Goal: Task Accomplishment & Management: Manage account settings

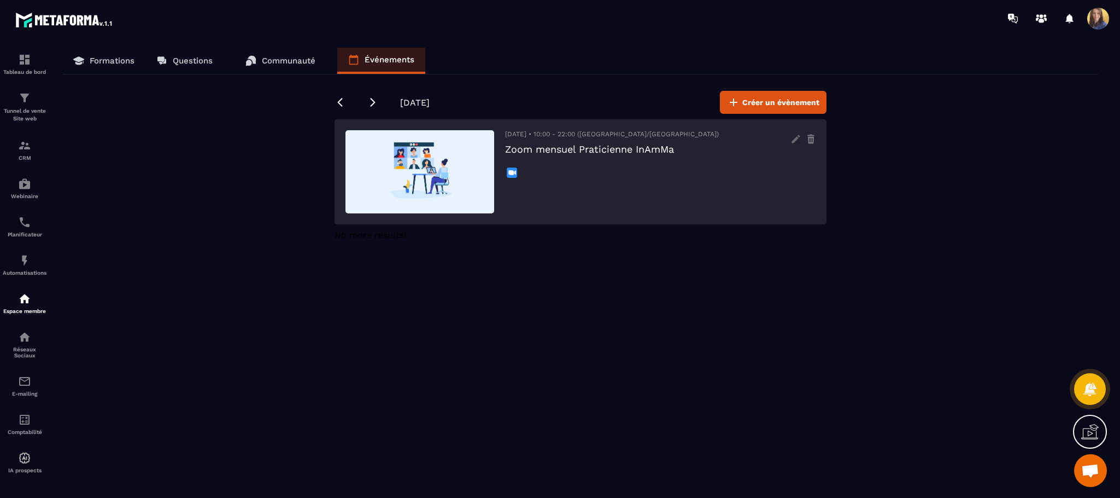
scroll to position [666, 0]
click at [796, 140] on icon at bounding box center [796, 139] width 8 height 8
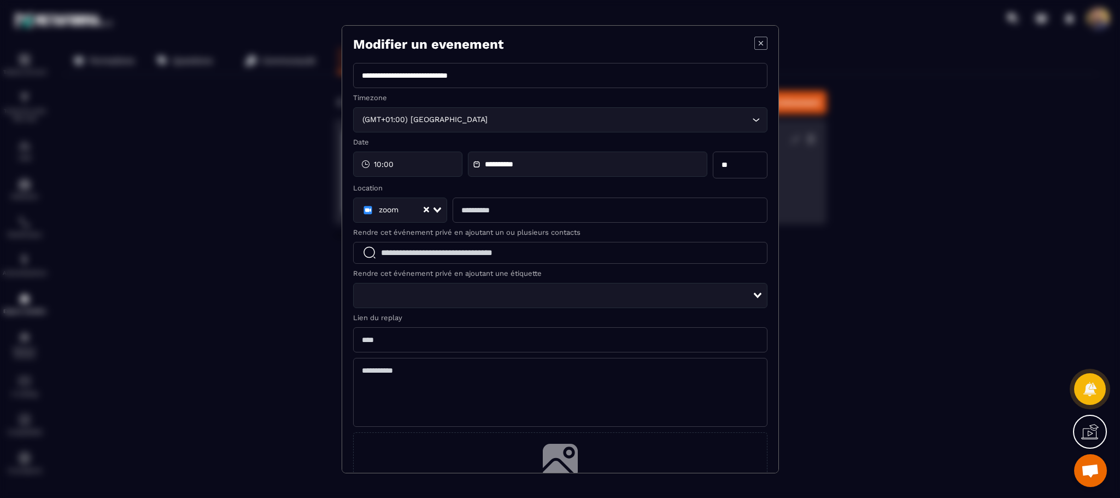
click at [581, 212] on input "Modal window" at bounding box center [610, 209] width 314 height 25
paste input "**********"
click at [600, 208] on input "**********" at bounding box center [605, 210] width 305 height 26
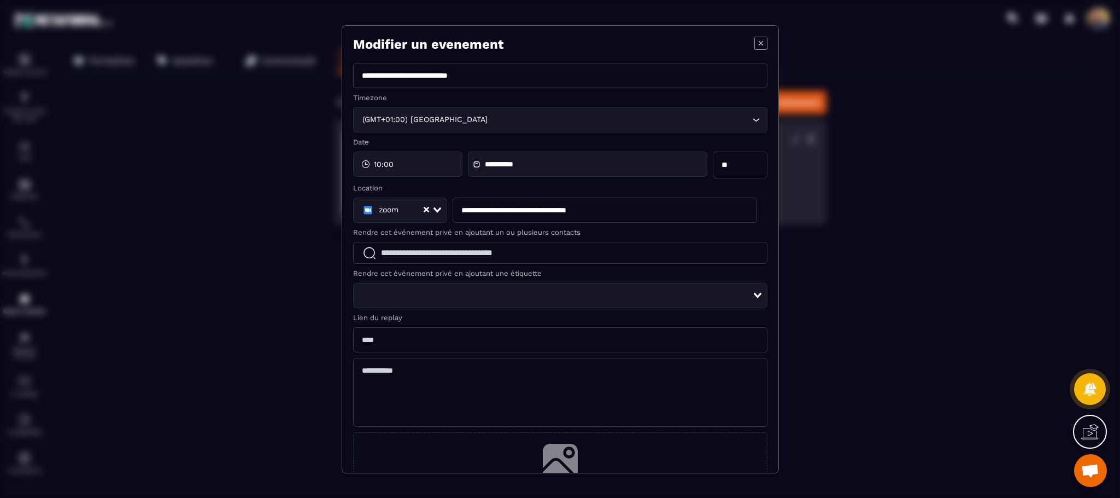
type input "**********"
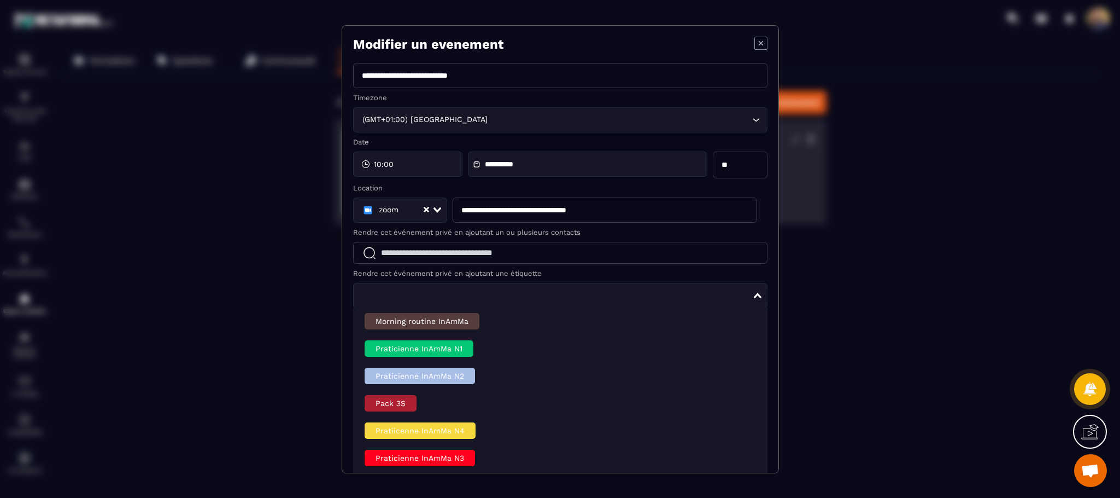
click at [747, 293] on div "Loading..." at bounding box center [560, 295] width 415 height 25
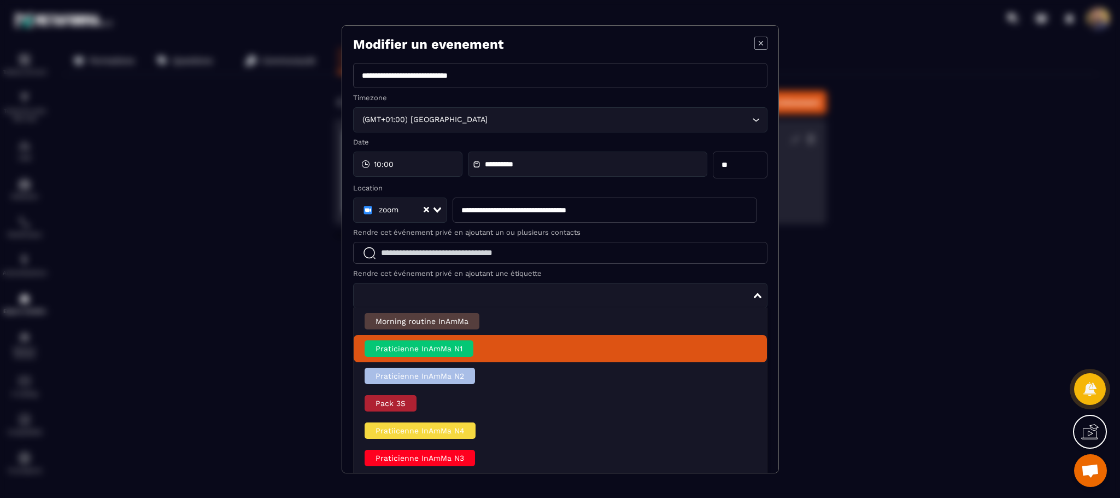
click at [521, 349] on li "Praticienne InAmMa N1" at bounding box center [560, 348] width 413 height 27
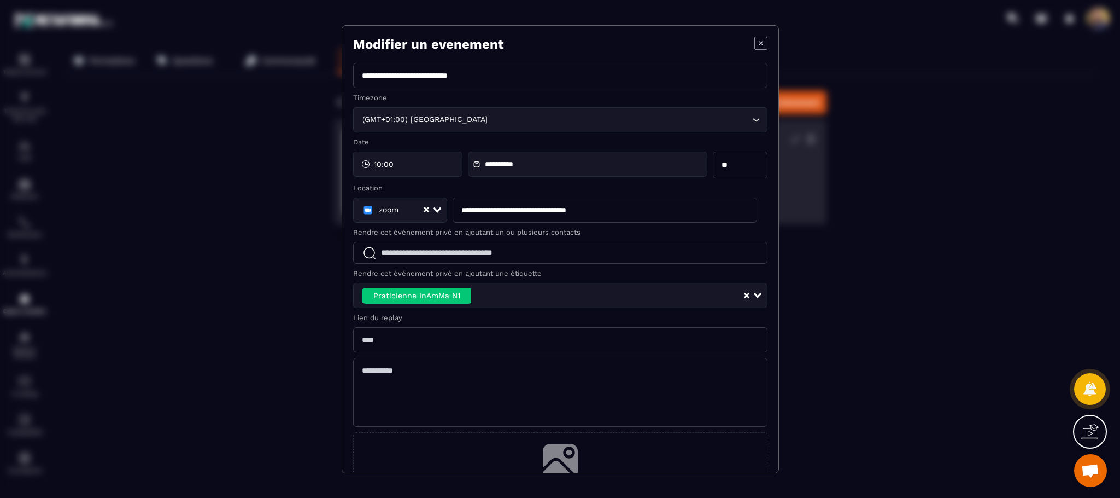
click at [518, 343] on input "Modal window" at bounding box center [560, 339] width 415 height 25
click at [476, 162] on icon "Modal window" at bounding box center [476, 163] width 5 height 5
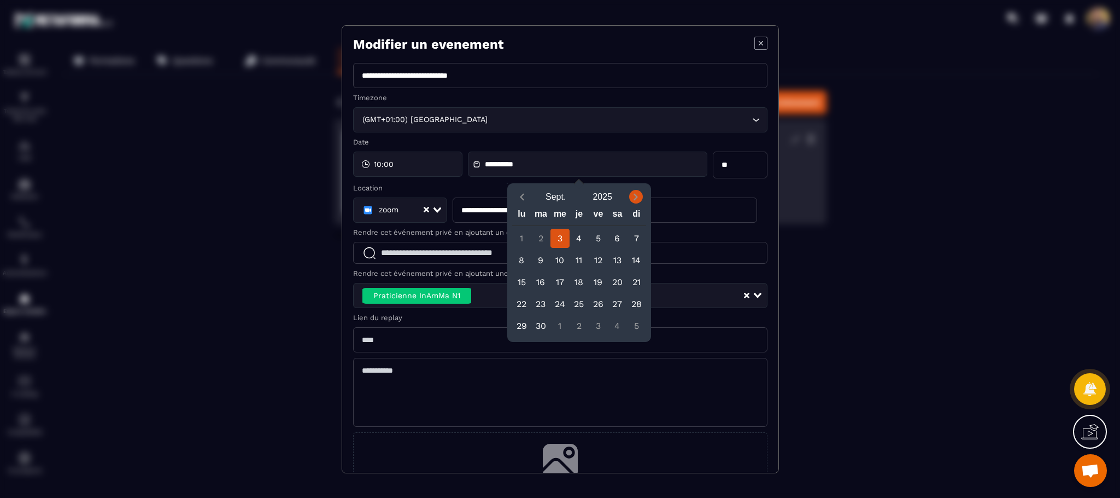
click at [639, 196] on icon "Next month" at bounding box center [636, 196] width 11 height 11
click at [561, 234] on div "1" at bounding box center [560, 238] width 19 height 19
type input "**********"
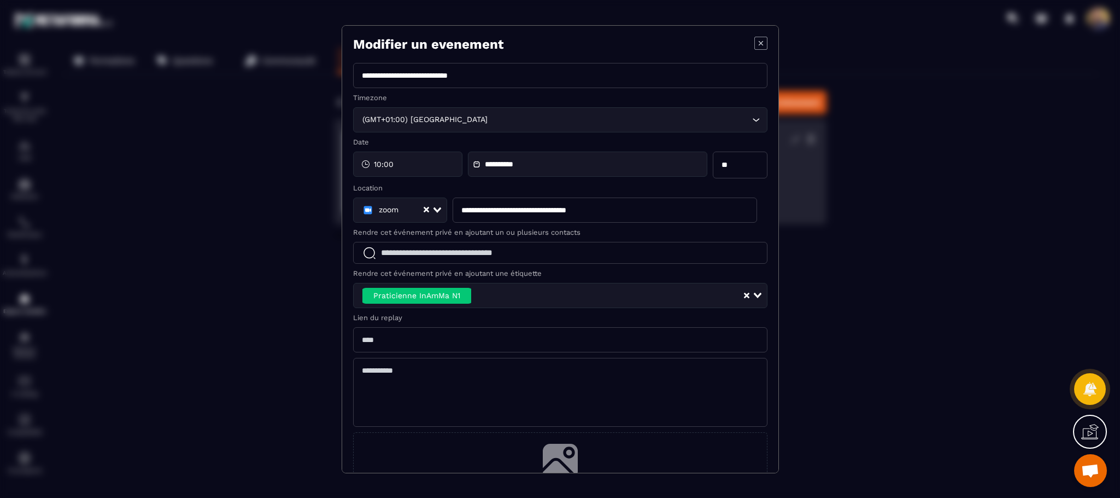
scroll to position [71, 0]
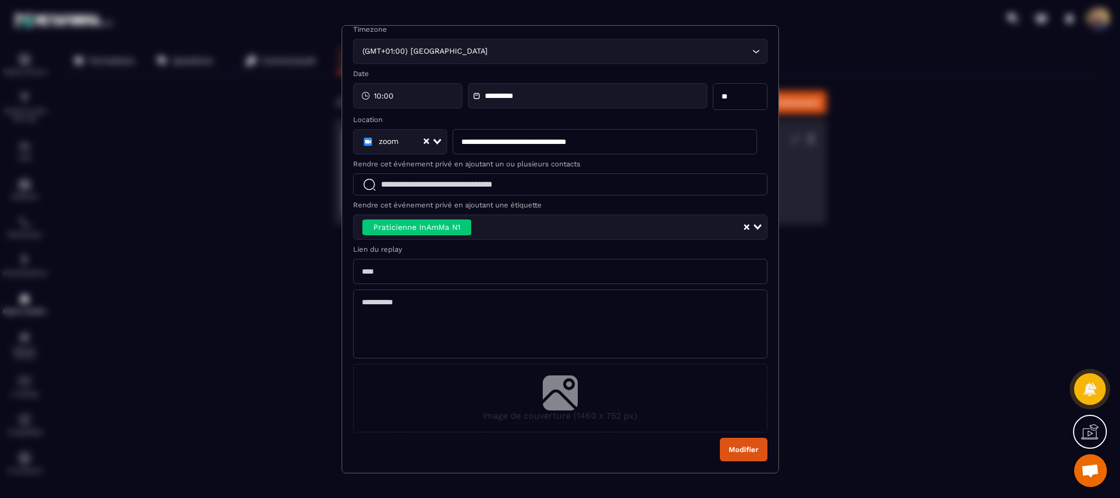
click at [512, 312] on textarea "Modal window" at bounding box center [560, 323] width 415 height 69
type textarea "****"
click at [476, 96] on icon "Modal window" at bounding box center [477, 96] width 8 height 8
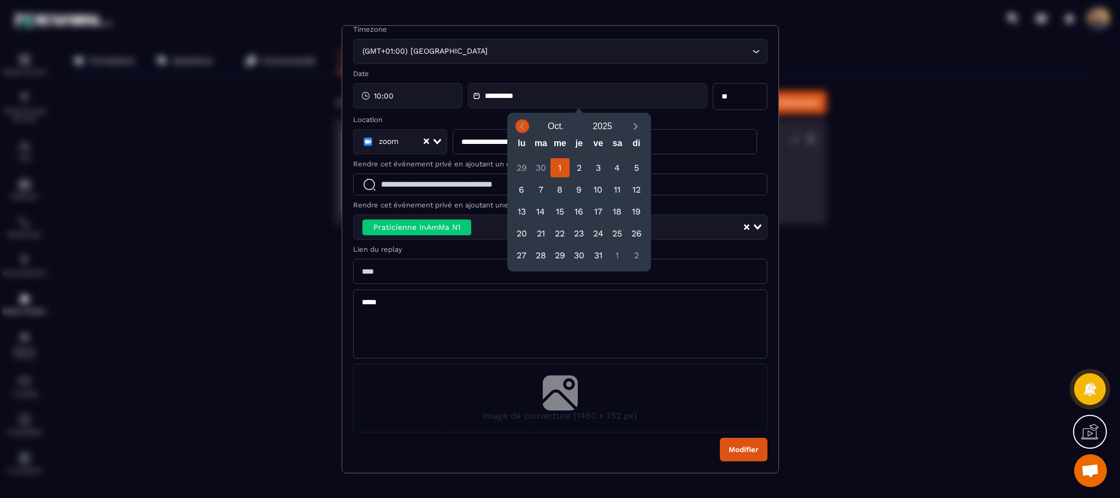
click at [522, 128] on icon "Previous month" at bounding box center [523, 126] width 4 height 7
click at [562, 167] on div "3" at bounding box center [560, 167] width 19 height 19
type input "**********"
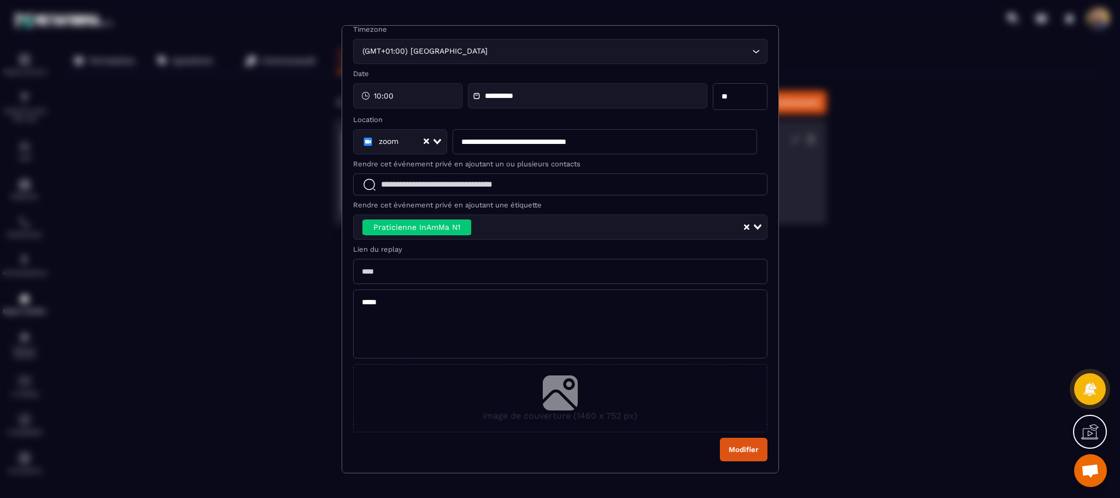
click at [407, 308] on textarea "****" at bounding box center [560, 323] width 415 height 69
type textarea "**********"
click at [720, 452] on button "Modifier" at bounding box center [744, 449] width 48 height 24
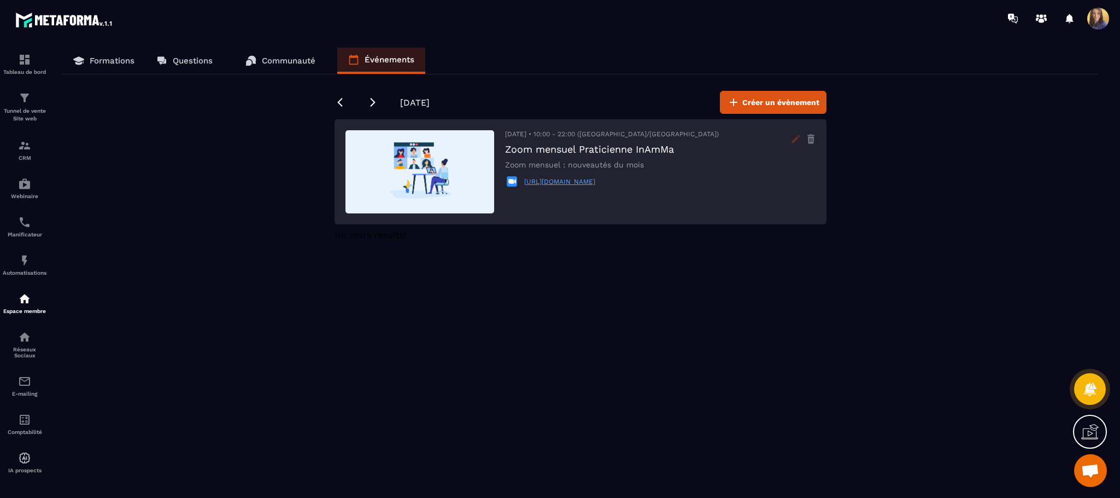
click at [794, 135] on icon at bounding box center [795, 138] width 17 height 17
click at [801, 135] on icon at bounding box center [795, 138] width 17 height 17
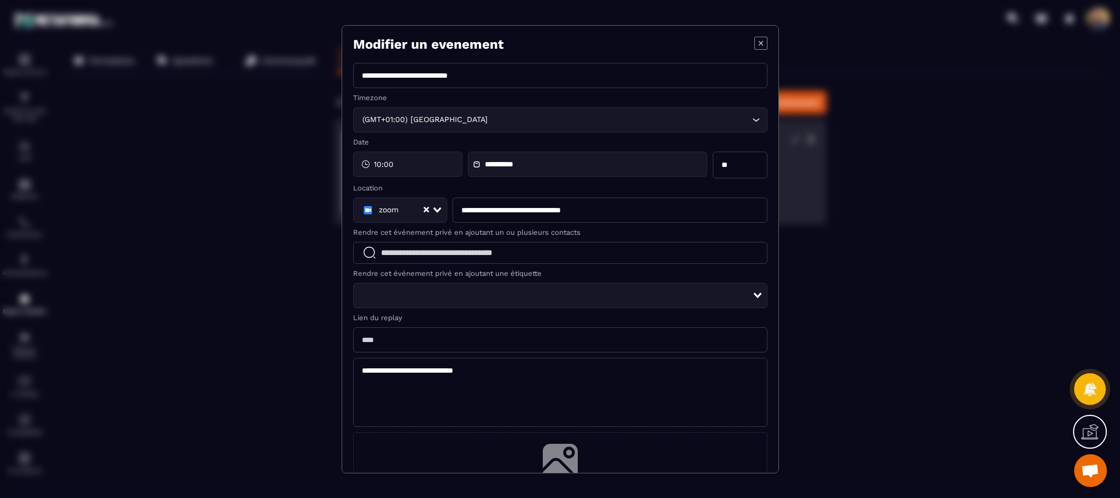
click at [505, 290] on input "Search for option" at bounding box center [556, 295] width 393 height 12
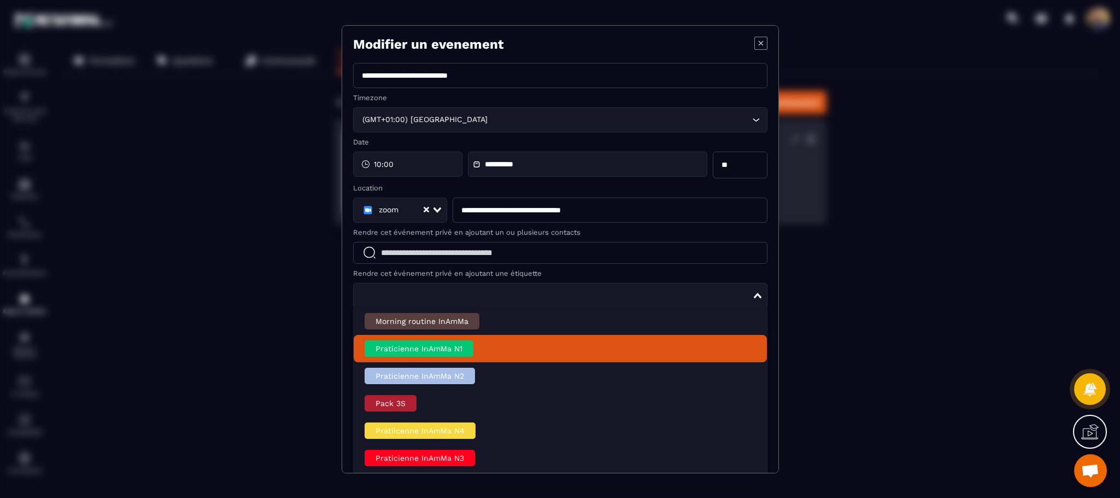
click at [456, 347] on div "Praticienne InAmMa N1" at bounding box center [419, 348] width 109 height 16
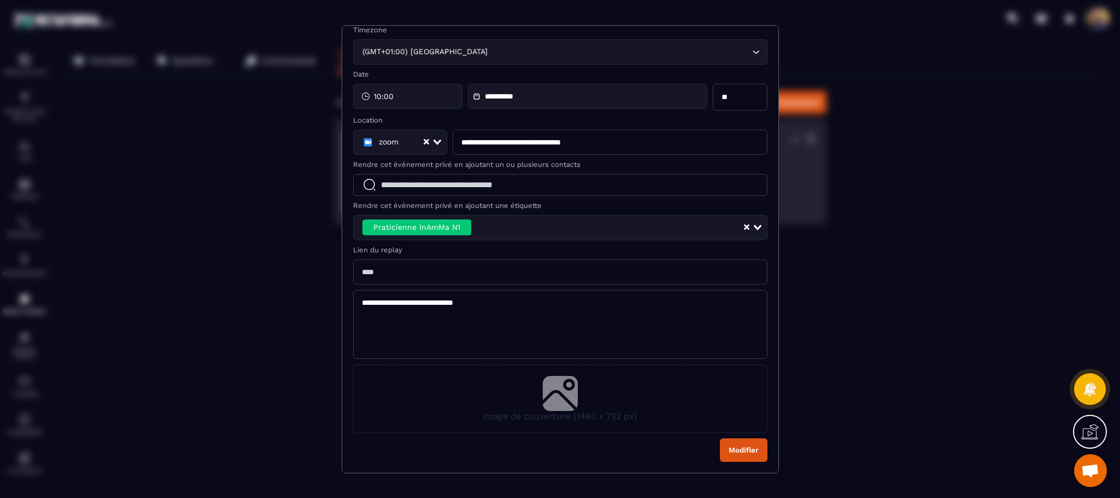
click at [722, 446] on button "Modifier" at bounding box center [744, 450] width 48 height 24
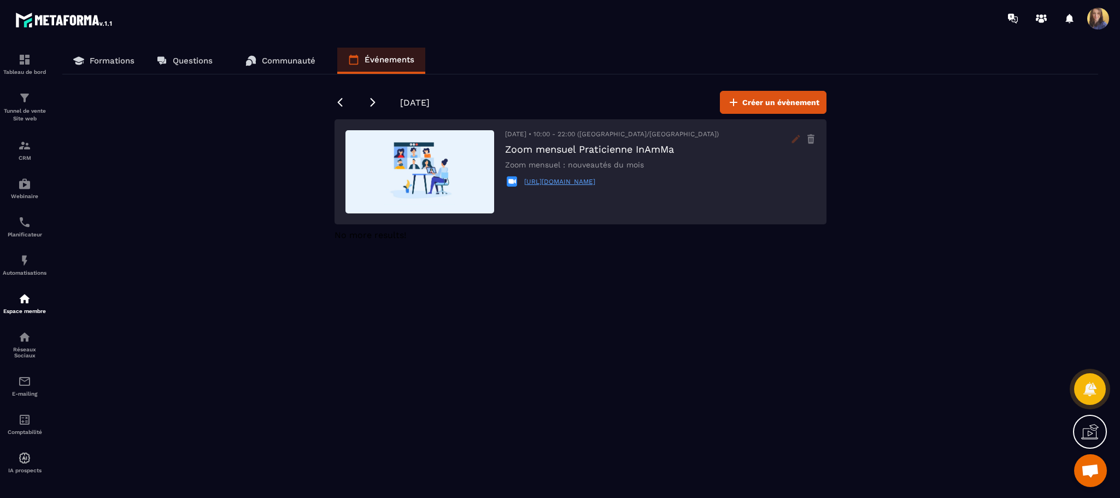
click at [789, 141] on icon at bounding box center [795, 138] width 17 height 17
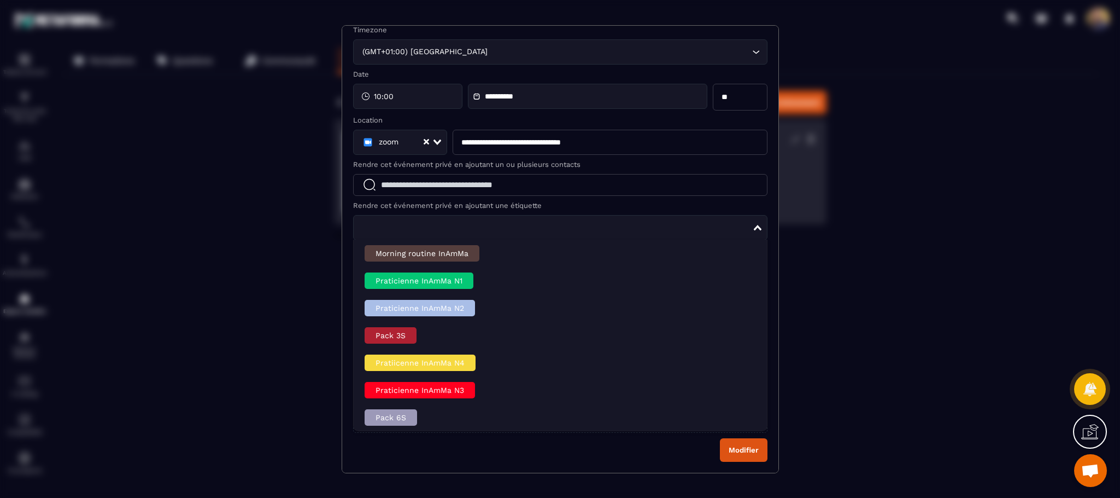
click at [392, 225] on input "Search for option" at bounding box center [556, 227] width 393 height 12
click at [423, 189] on input "Modal window" at bounding box center [560, 185] width 415 height 22
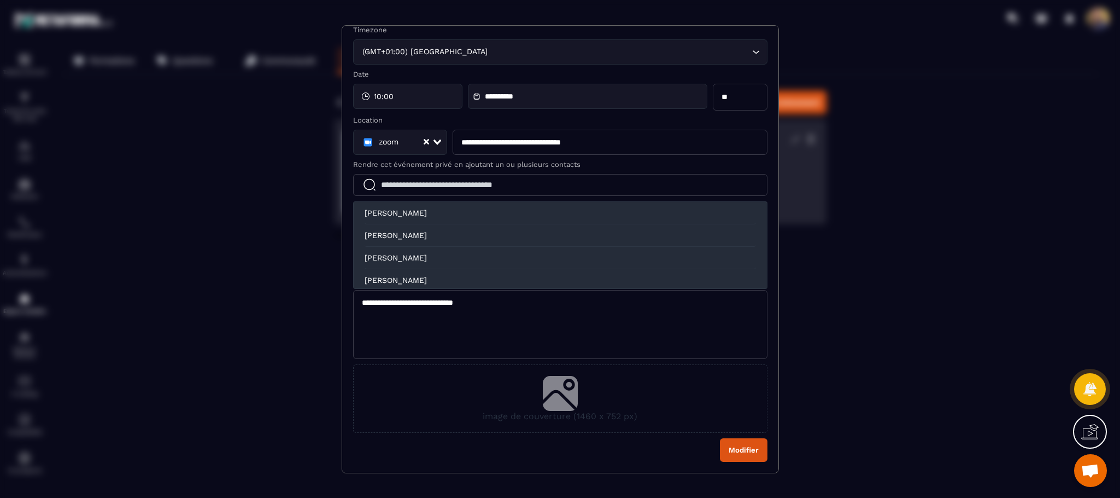
click at [425, 224] on div "[PERSON_NAME]" at bounding box center [561, 235] width 392 height 22
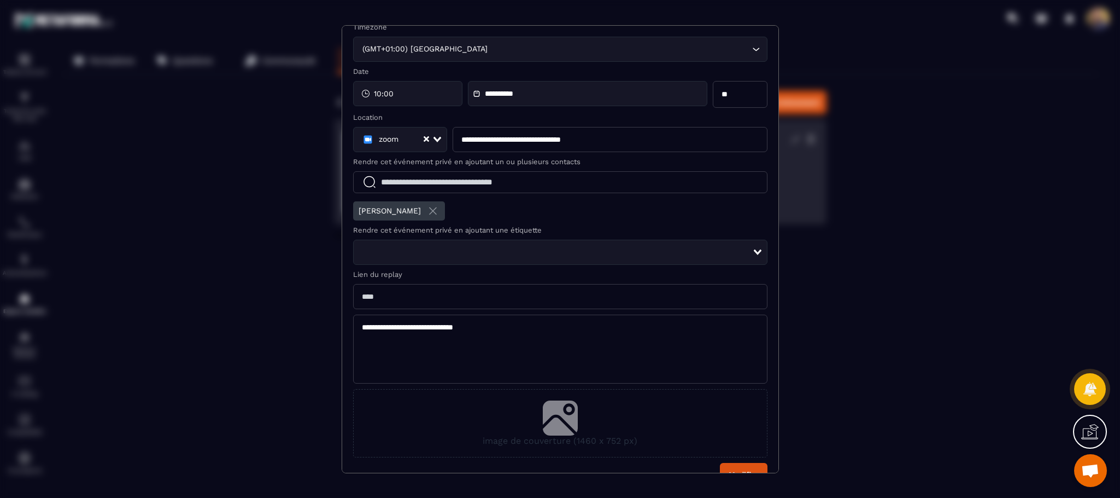
click at [442, 183] on input "Modal window" at bounding box center [560, 182] width 415 height 22
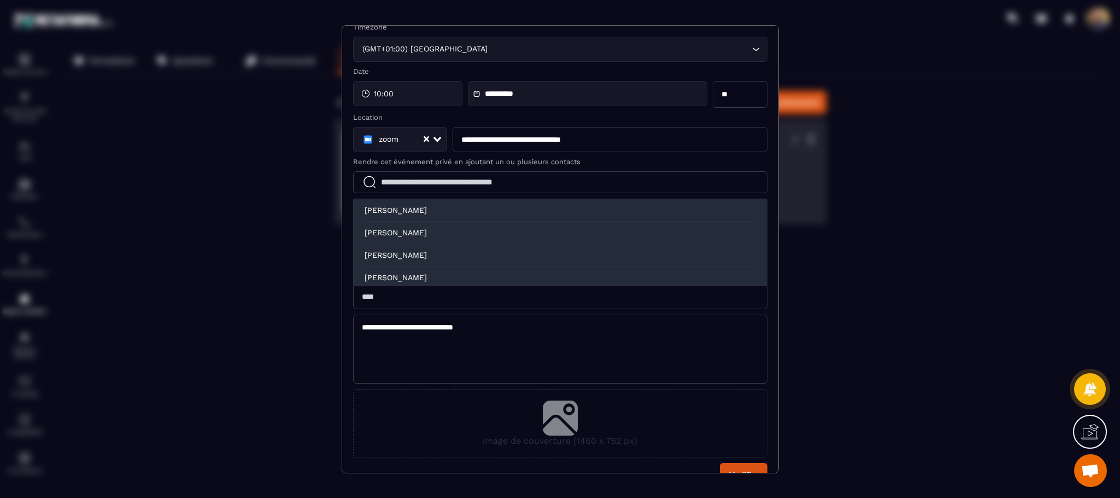
click at [443, 244] on div "[PERSON_NAME]" at bounding box center [561, 255] width 392 height 22
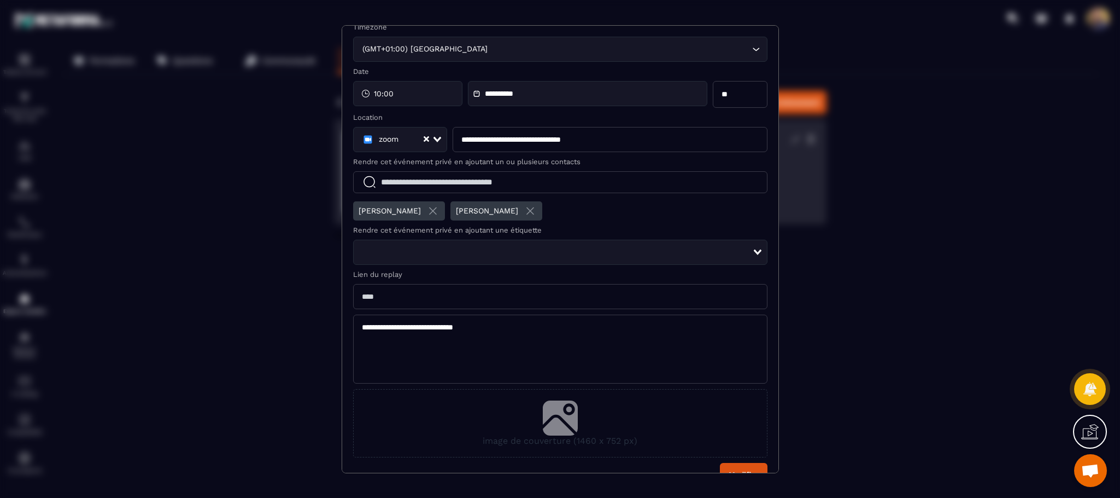
click at [443, 182] on input "Modal window" at bounding box center [560, 182] width 415 height 22
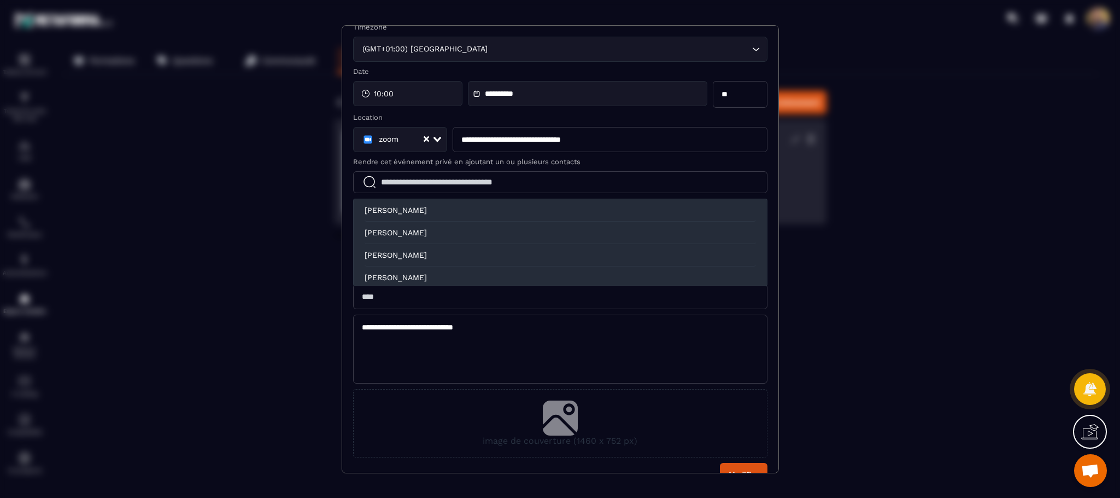
click at [437, 266] on div "[PERSON_NAME]" at bounding box center [561, 277] width 392 height 22
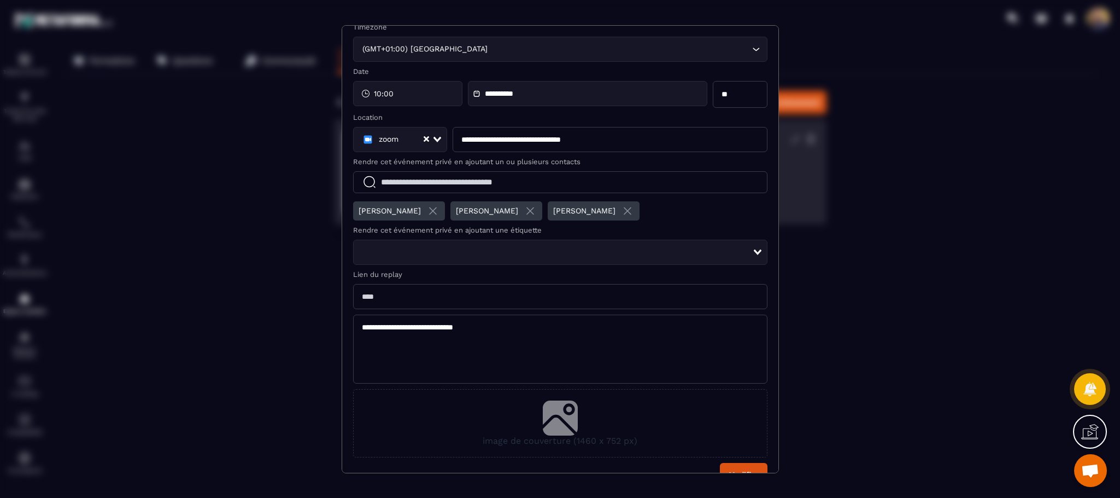
click at [435, 184] on input "Modal window" at bounding box center [560, 182] width 415 height 22
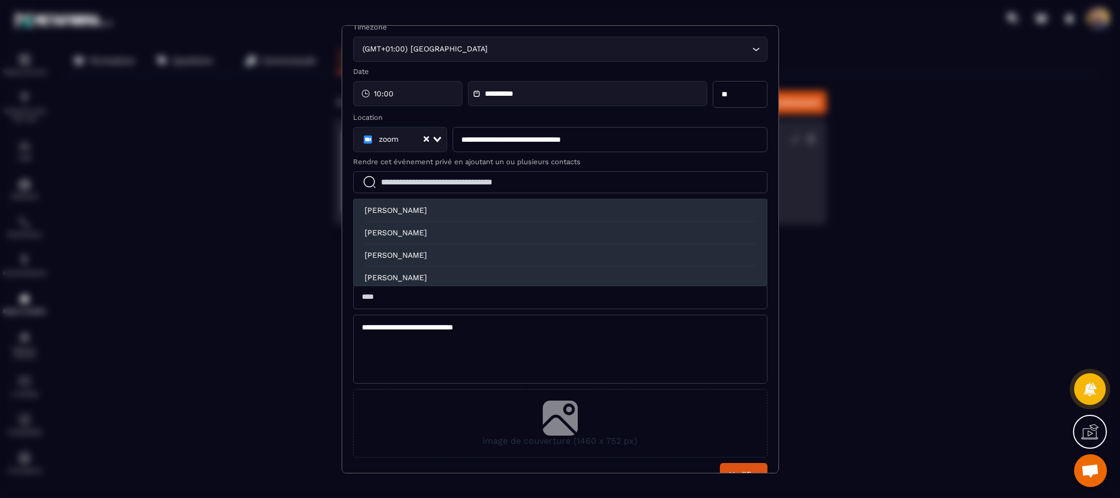
click at [440, 289] on div "[PERSON_NAME]" at bounding box center [561, 300] width 392 height 22
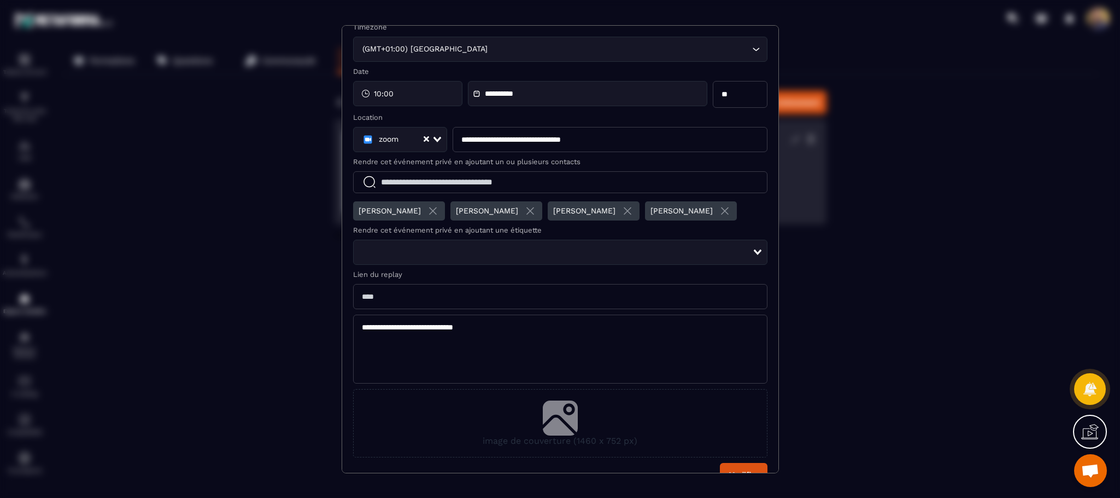
click at [428, 182] on input "Modal window" at bounding box center [560, 182] width 415 height 22
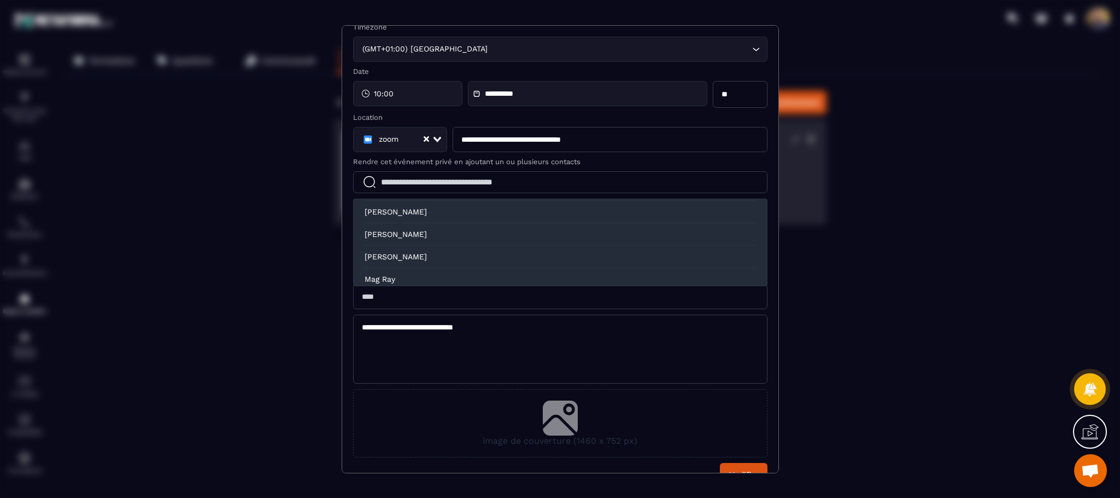
scroll to position [68, 0]
click at [704, 266] on div "[PERSON_NAME]" at bounding box center [561, 277] width 392 height 22
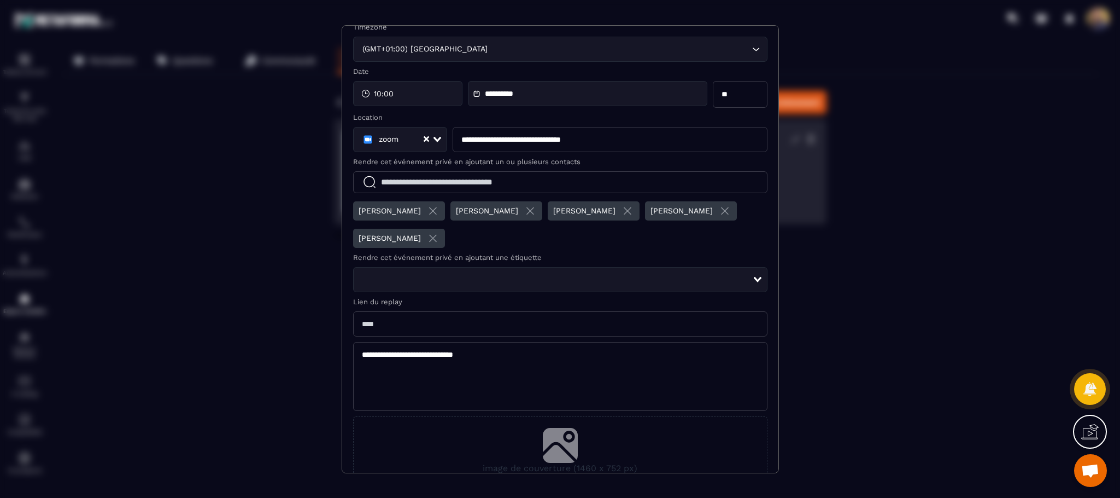
click at [617, 184] on input "Modal window" at bounding box center [560, 182] width 415 height 22
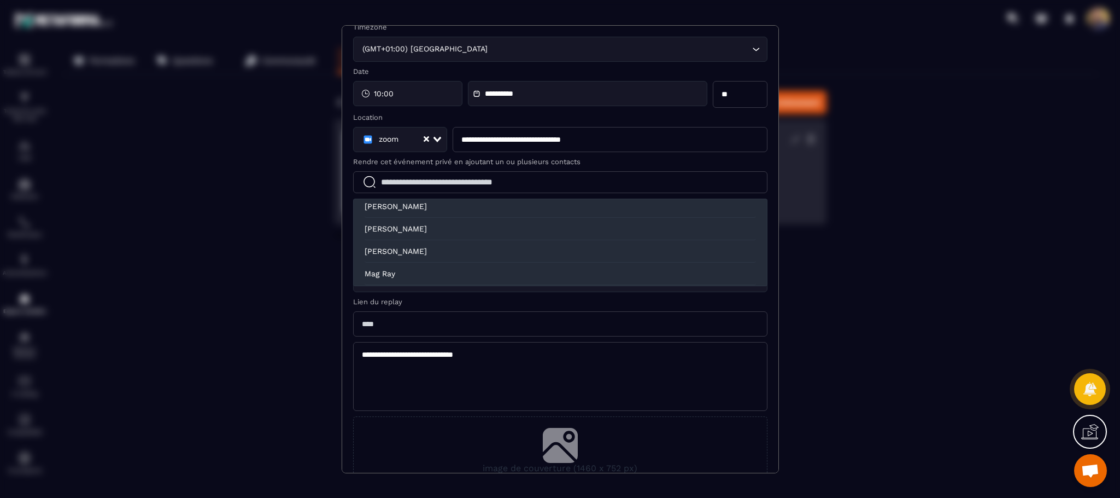
scroll to position [97, 0]
click at [709, 271] on div "[PERSON_NAME]" at bounding box center [561, 274] width 392 height 22
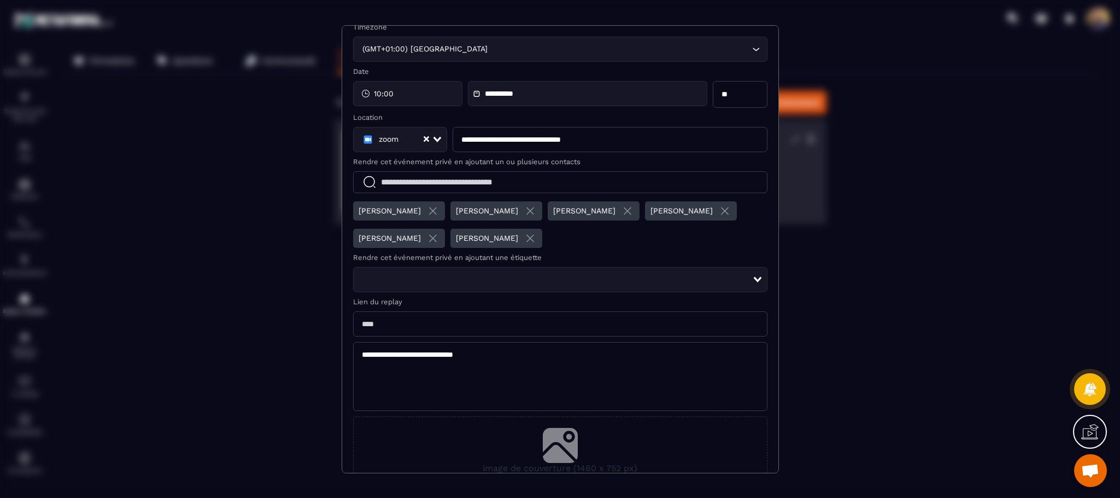
scroll to position [125, 0]
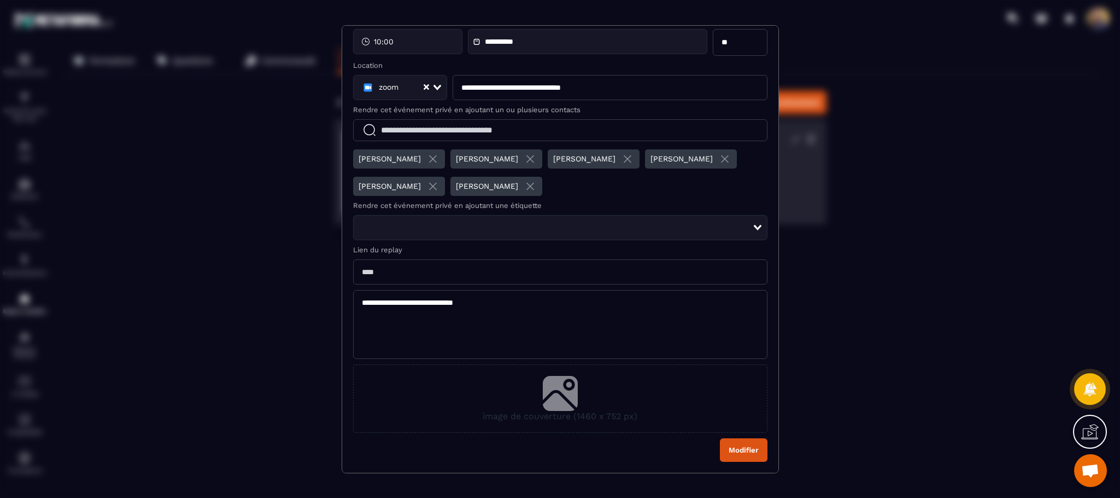
click at [720, 457] on button "Modifier" at bounding box center [744, 450] width 48 height 24
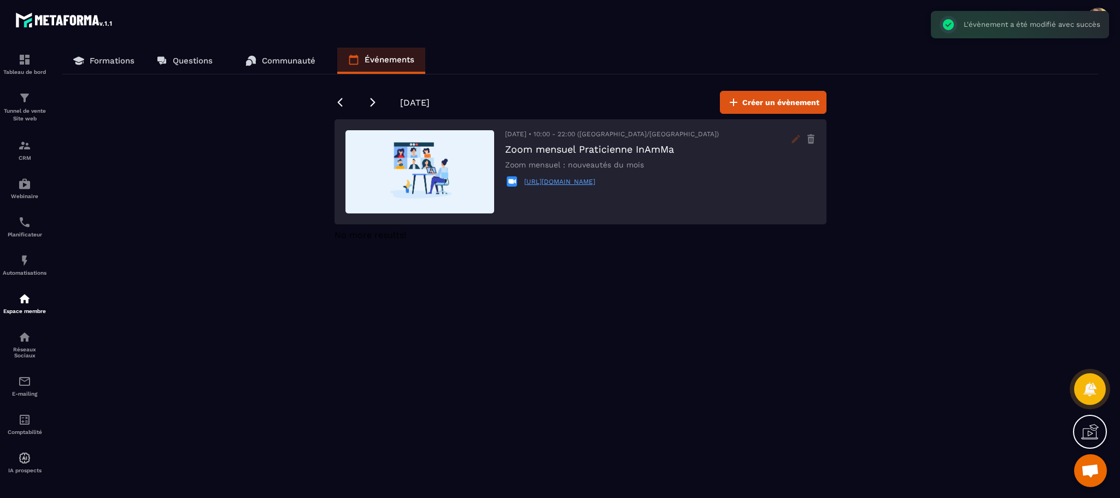
click at [793, 136] on icon at bounding box center [795, 138] width 17 height 17
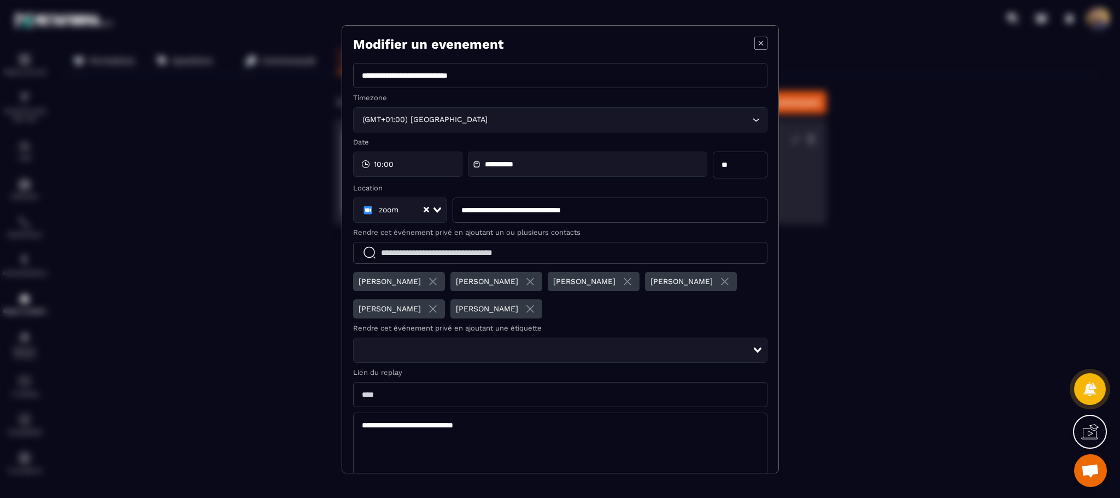
click at [729, 353] on input "Search for option" at bounding box center [556, 350] width 393 height 12
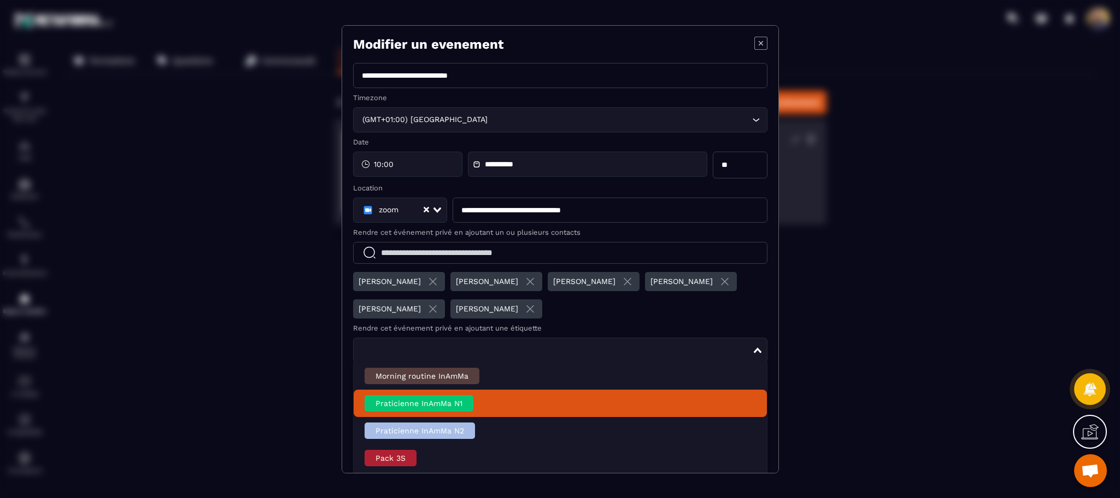
click at [551, 406] on li "Praticienne InAmMa N1" at bounding box center [560, 402] width 413 height 27
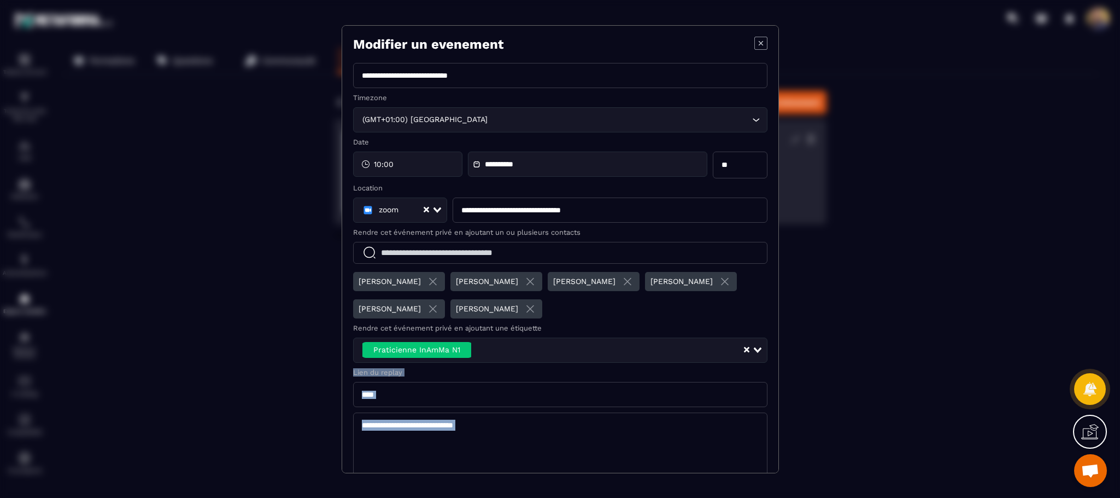
drag, startPoint x: 779, startPoint y: 348, endPoint x: 778, endPoint y: 356, distance: 8.4
click at [777, 417] on div "**********" at bounding box center [560, 249] width 1120 height 498
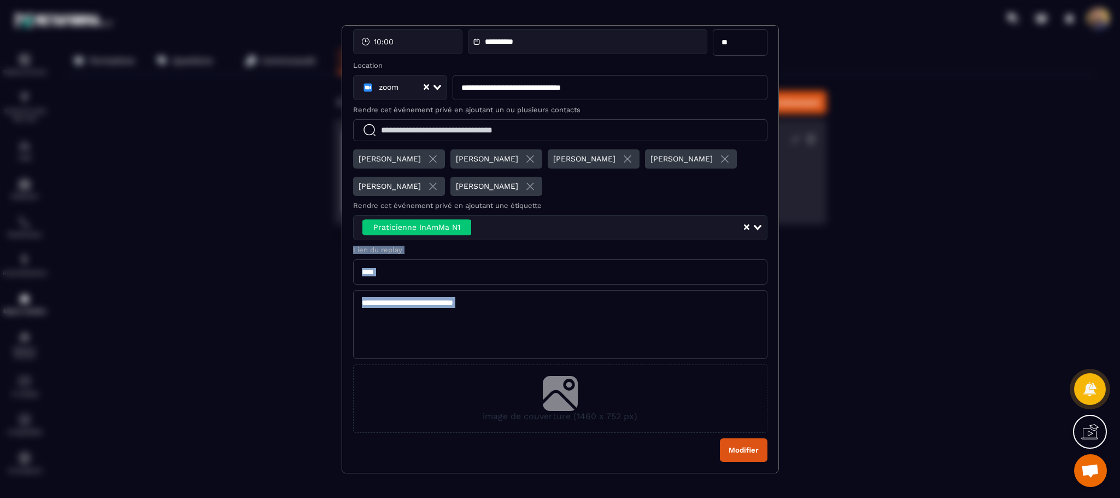
click at [727, 440] on button "Modifier" at bounding box center [744, 450] width 48 height 24
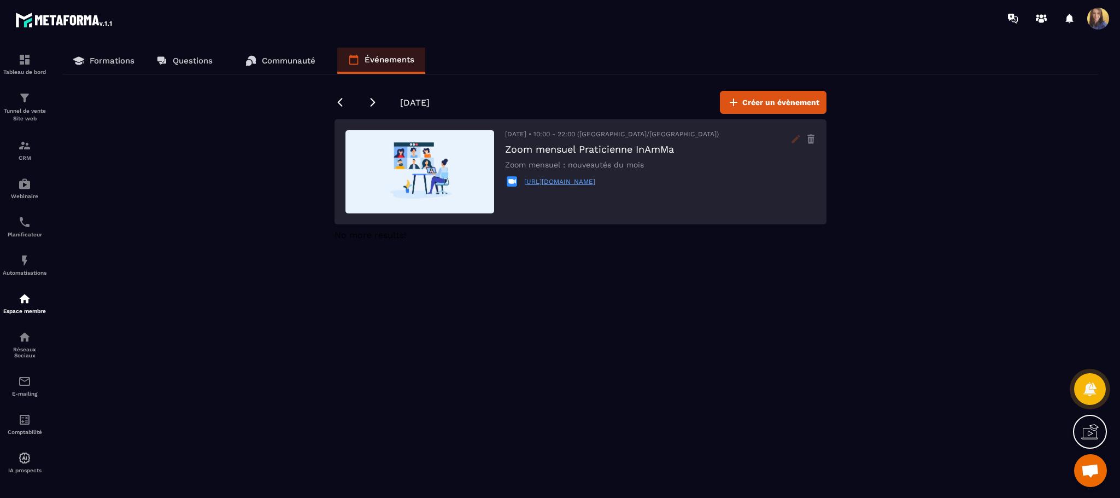
click at [797, 138] on icon at bounding box center [796, 139] width 8 height 8
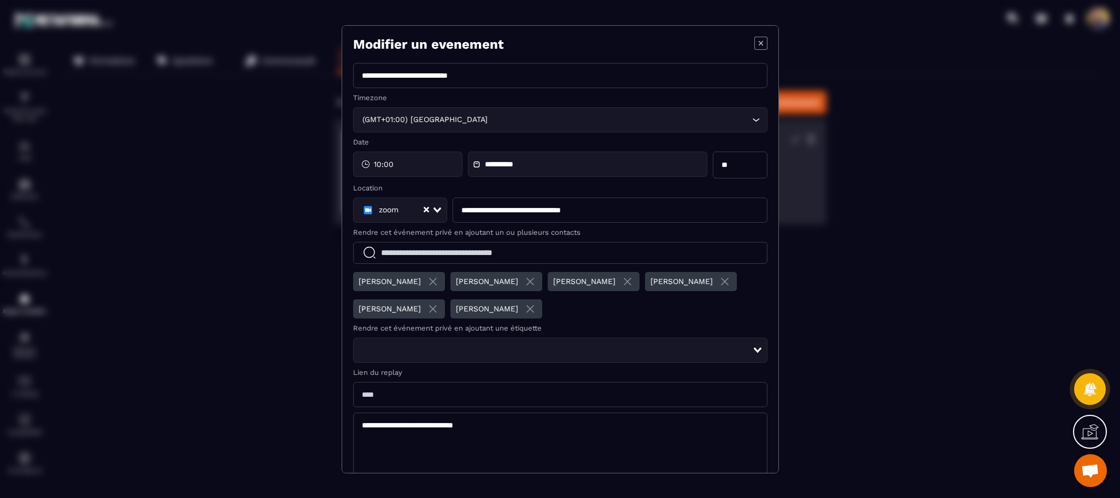
click at [673, 253] on input "Modal window" at bounding box center [560, 253] width 415 height 22
type input "***"
click at [598, 284] on div "Mag Ray" at bounding box center [561, 281] width 392 height 22
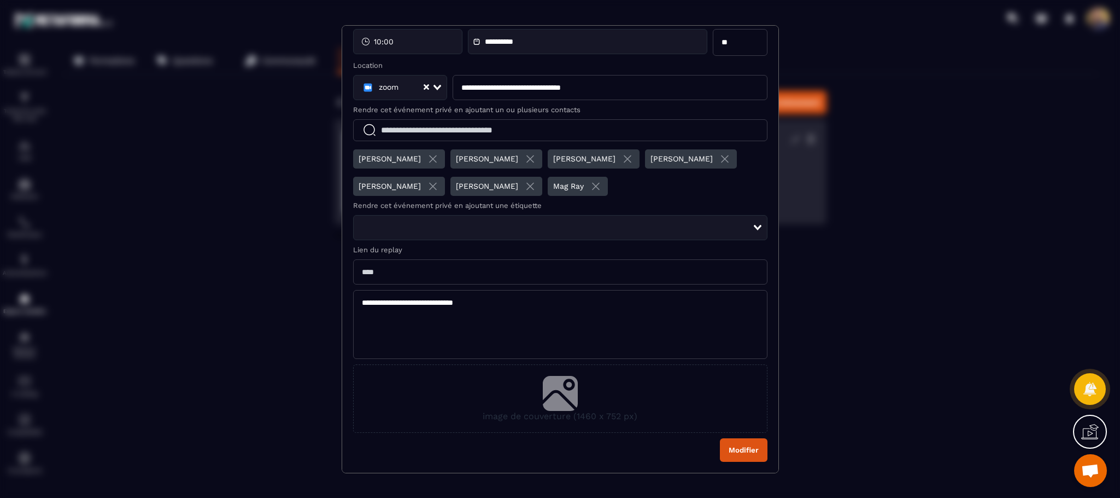
click at [727, 457] on button "Modifier" at bounding box center [744, 450] width 48 height 24
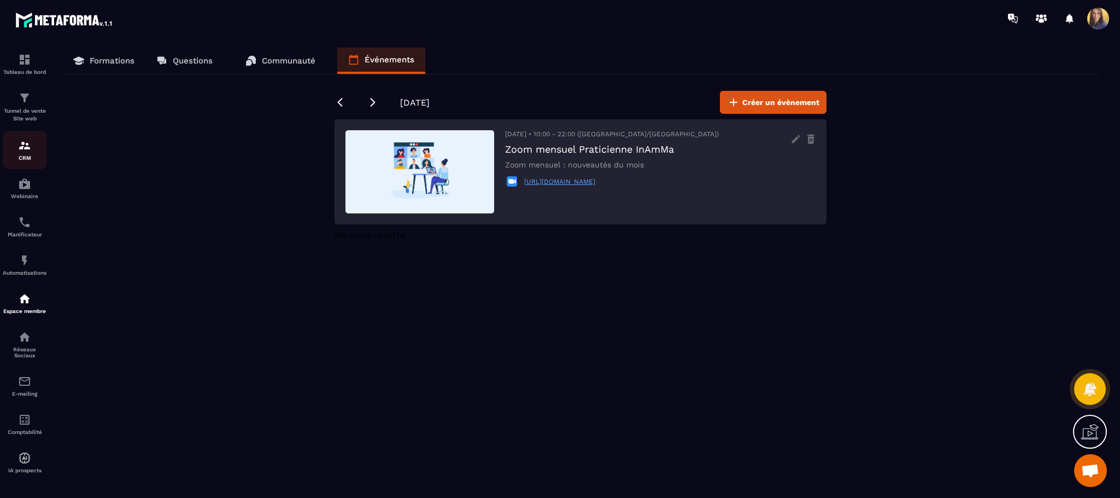
click at [30, 139] on img at bounding box center [24, 145] width 13 height 13
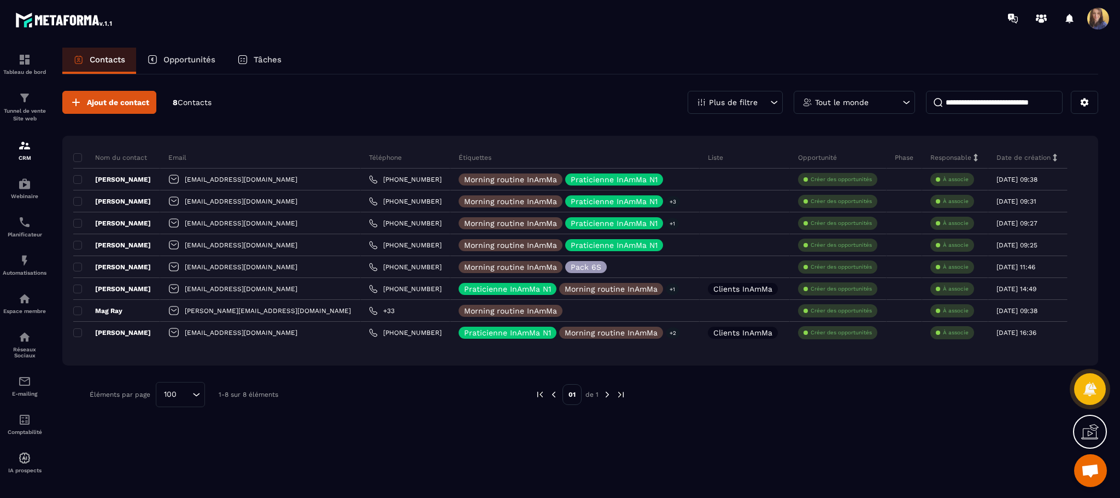
click at [1101, 22] on span at bounding box center [1099, 19] width 22 height 22
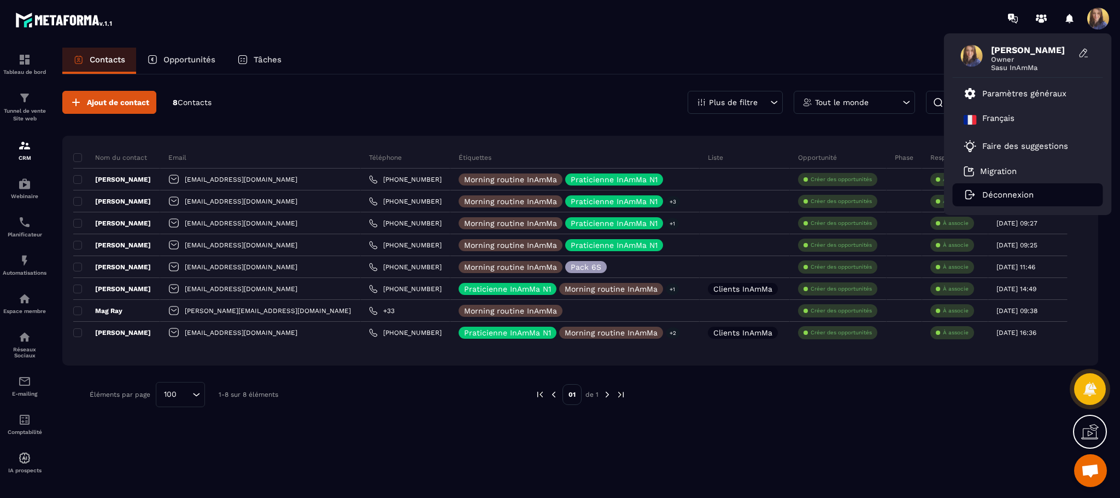
click at [996, 196] on p "Déconnexion" at bounding box center [1008, 195] width 51 height 10
